Goal: Information Seeking & Learning: Find specific fact

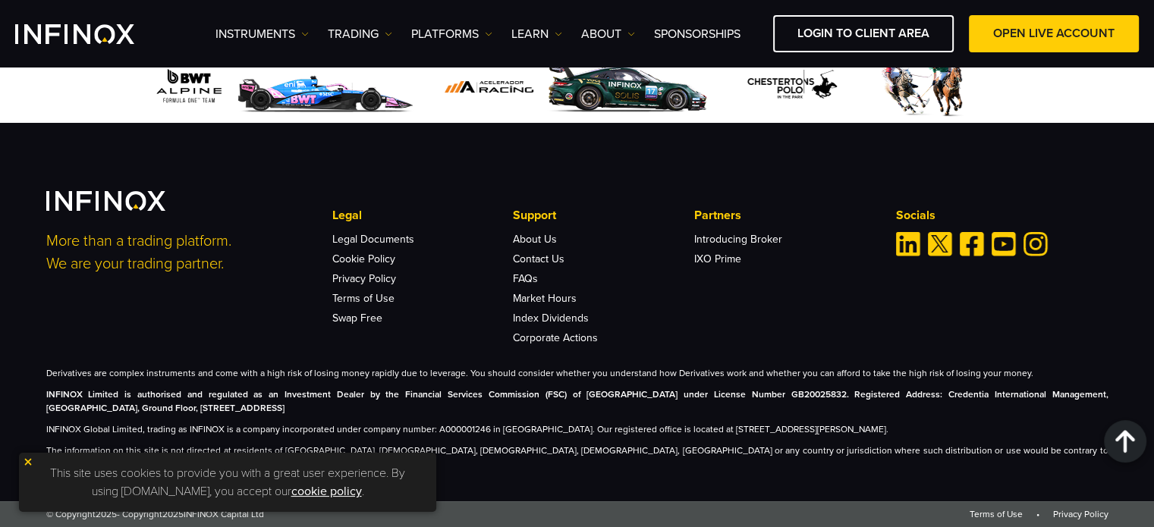
scroll to position [5462, 0]
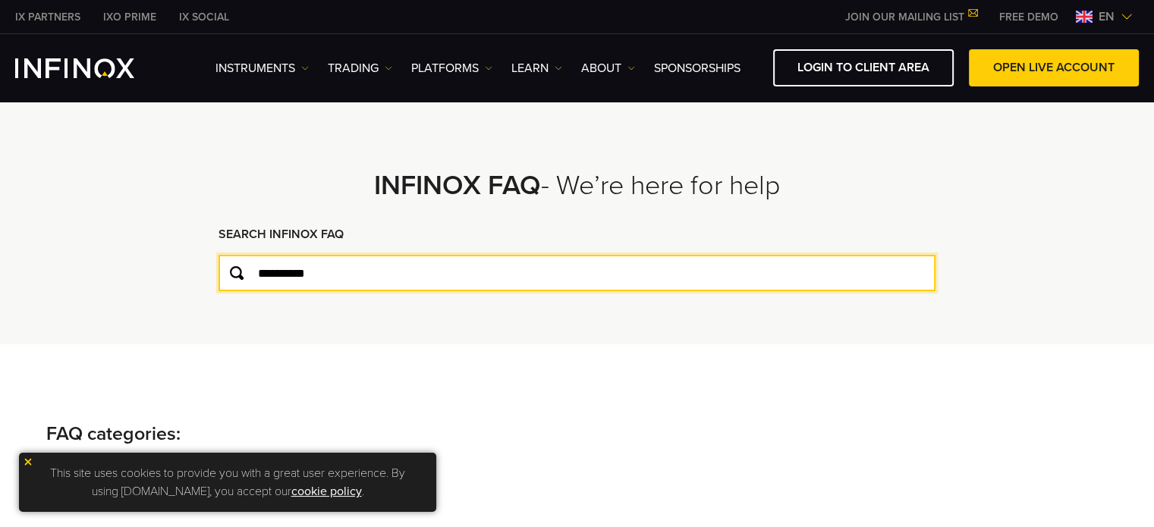
type input "**********"
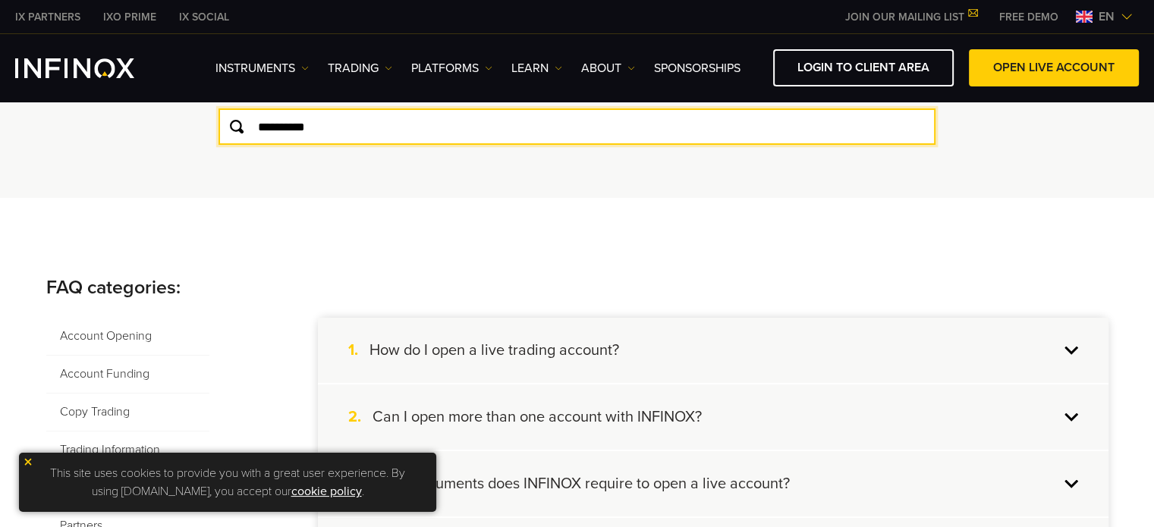
scroll to position [152, 0]
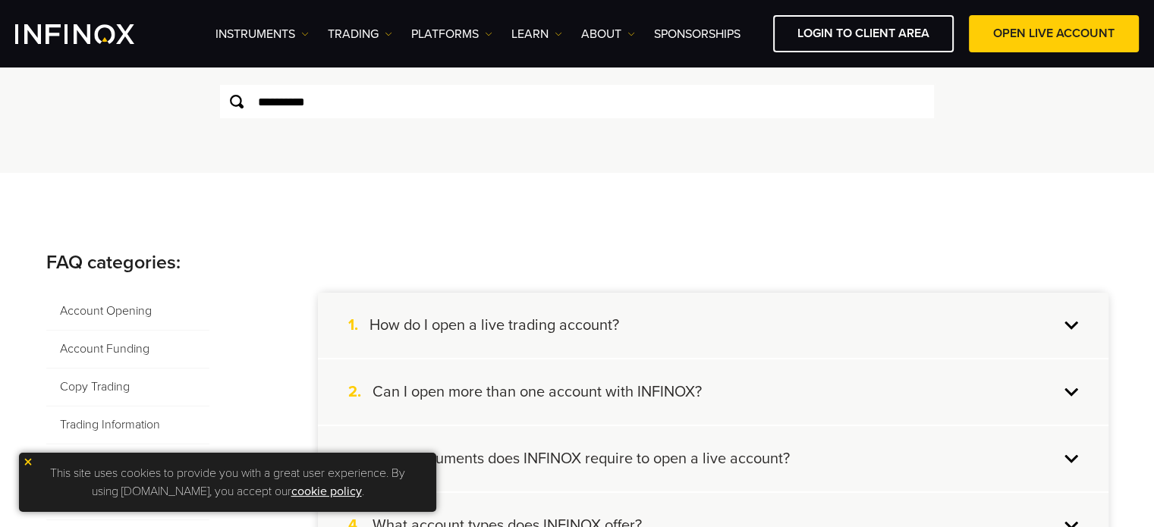
click at [105, 354] on span "Account Funding" at bounding box center [127, 350] width 163 height 38
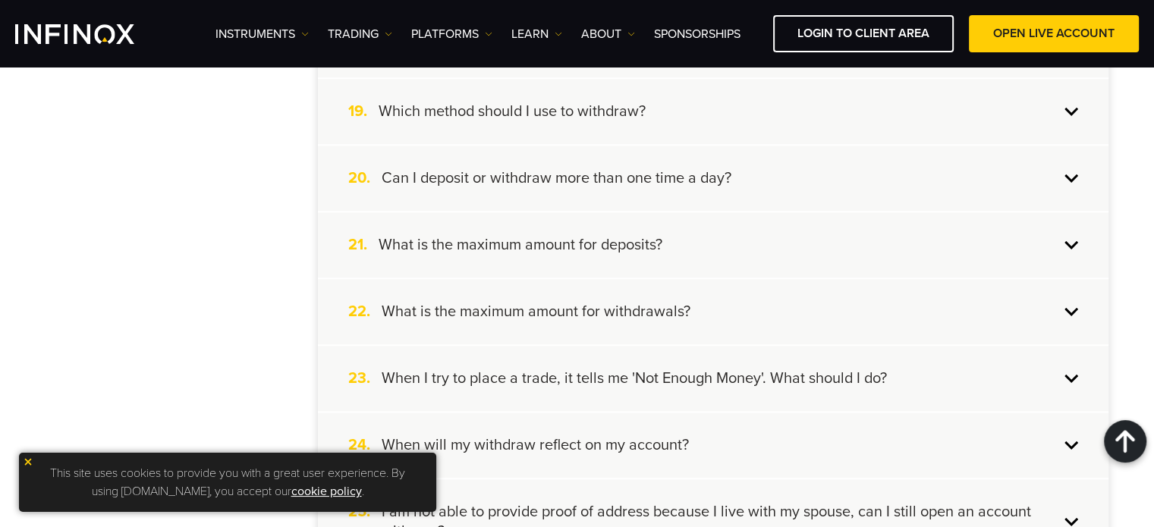
scroll to position [1518, 0]
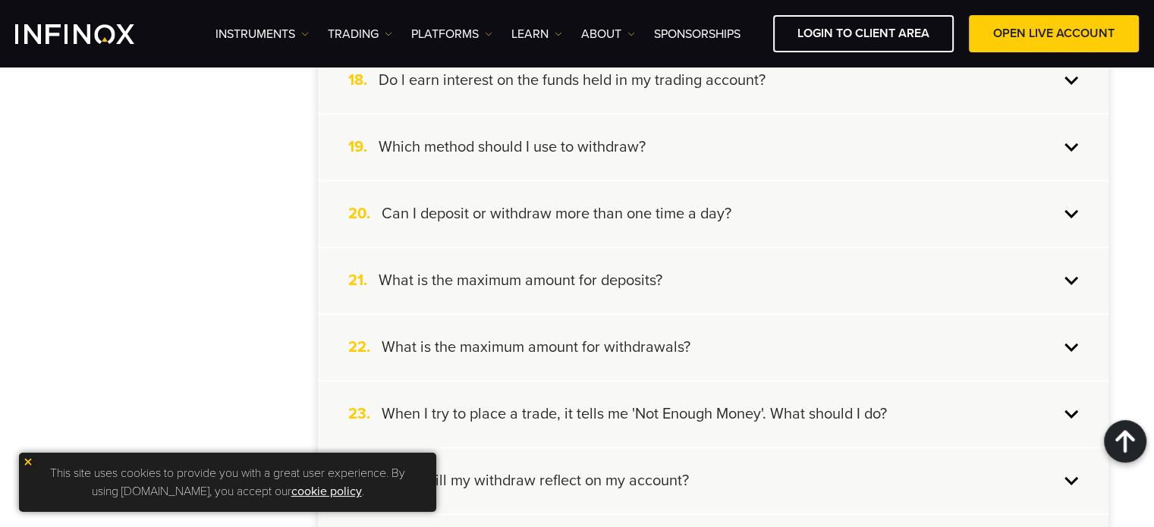
click at [498, 140] on h4 "Which method should I use to withdraw?" at bounding box center [512, 147] width 267 height 20
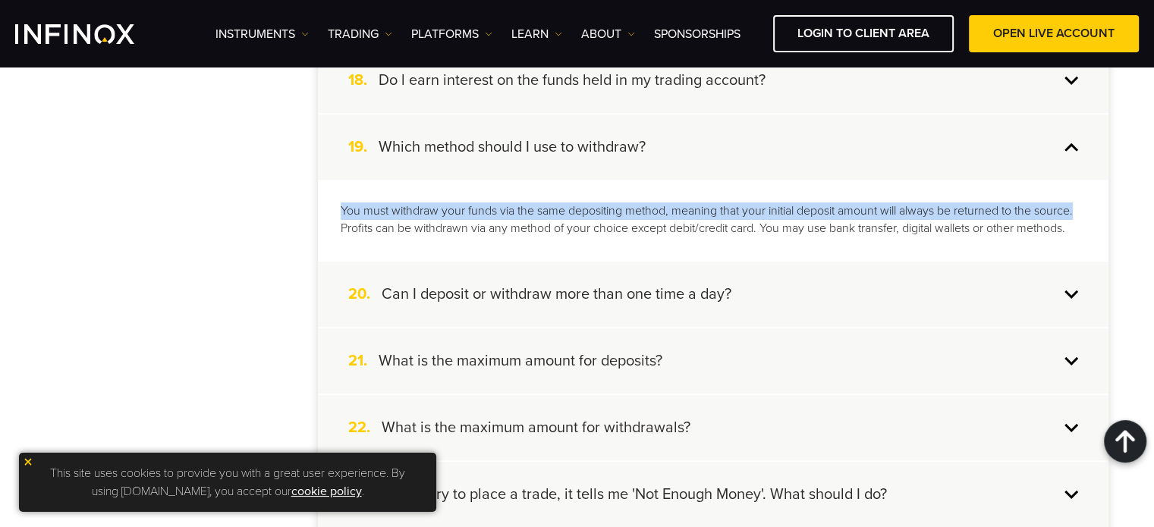
drag, startPoint x: 335, startPoint y: 207, endPoint x: 1093, endPoint y: 184, distance: 757.7
click at [1093, 184] on div "You must withdraw your funds via the same depositing method, meaning that your …" at bounding box center [713, 220] width 791 height 80
copy p "You must withdraw your funds via the same depositing method, meaning that your …"
